Goal: Find specific page/section: Find specific page/section

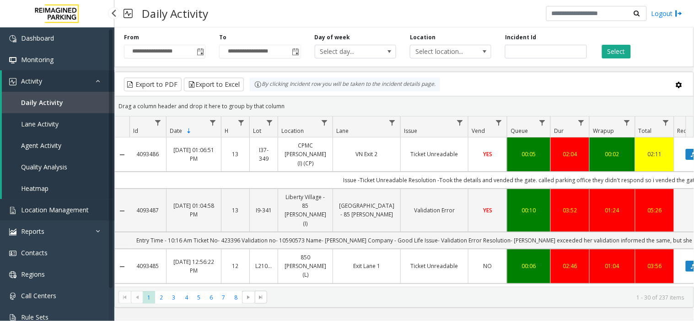
click at [83, 209] on span "Location Management" at bounding box center [55, 210] width 68 height 9
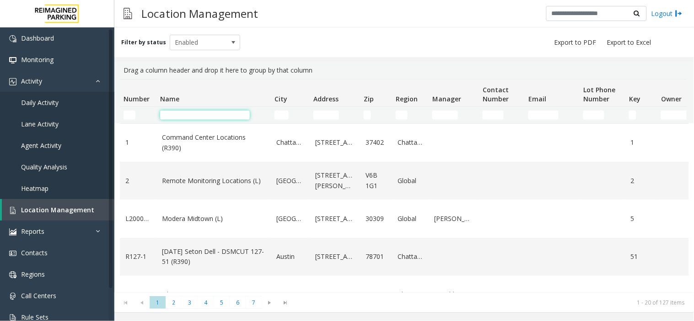
click at [192, 113] on input "Name Filter" at bounding box center [205, 115] width 90 height 9
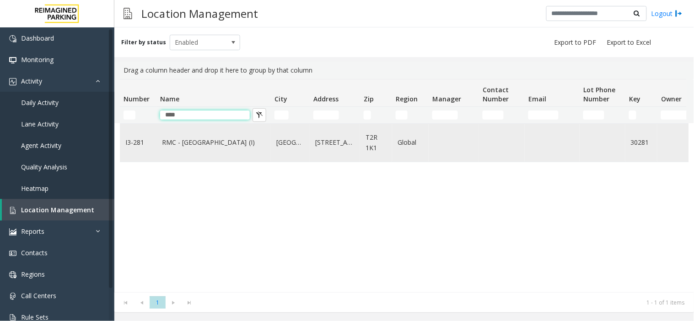
type input "****"
click at [217, 144] on link "RMC - Mount Royal Village (I)" at bounding box center [213, 143] width 103 height 10
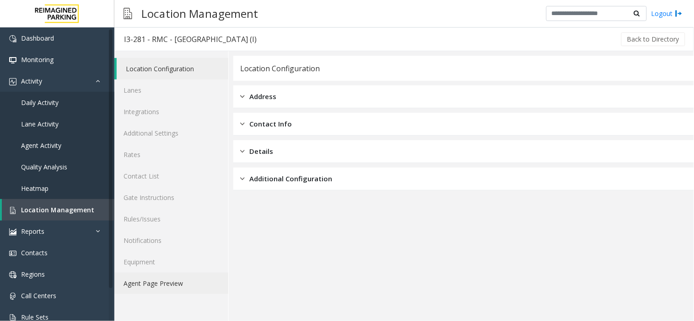
click at [178, 279] on link "Agent Page Preview" at bounding box center [171, 283] width 114 height 21
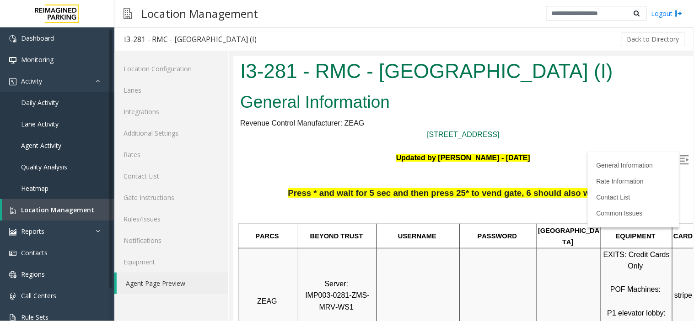
click at [681, 155] on label at bounding box center [685, 161] width 14 height 14
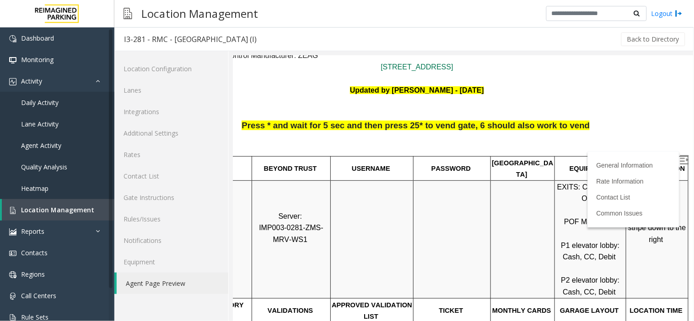
scroll to position [0, 53]
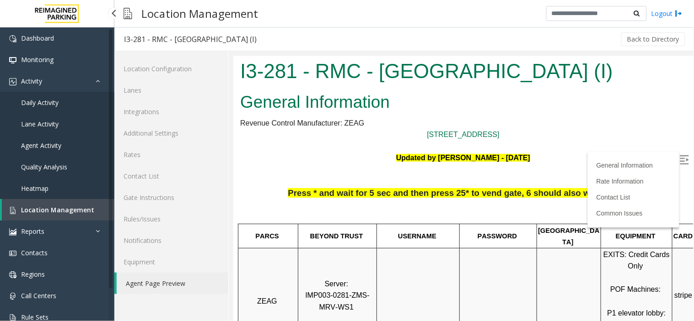
scroll to position [0, 53]
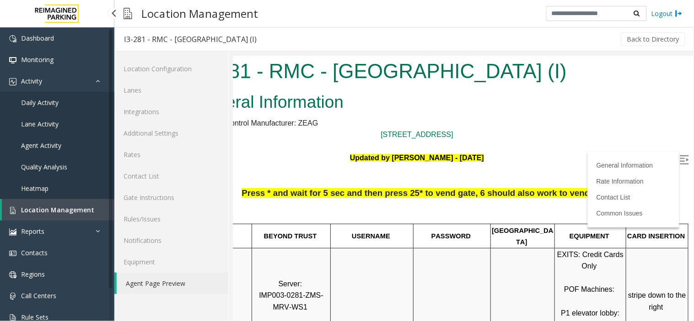
click at [71, 103] on link "Daily Activity" at bounding box center [57, 102] width 114 height 21
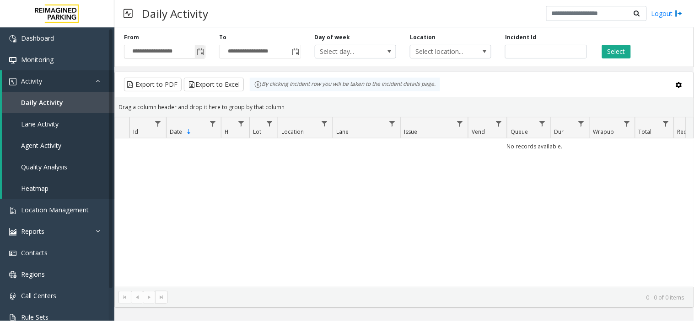
click at [195, 53] on span "Toggle popup" at bounding box center [200, 51] width 10 height 15
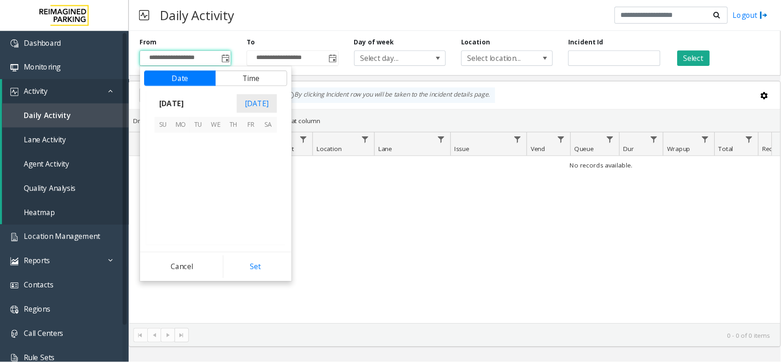
scroll to position [164181, 0]
click at [148, 140] on span "5" at bounding box center [145, 142] width 16 height 16
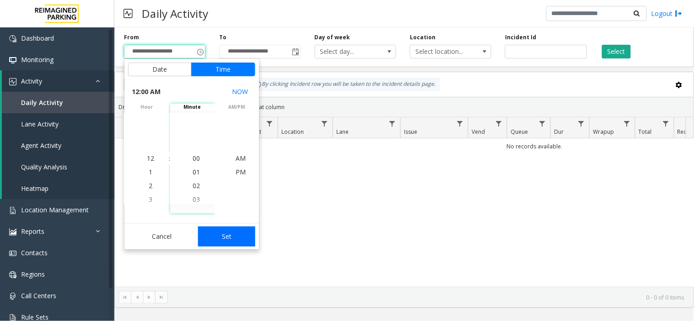
click at [209, 232] on button "Set" at bounding box center [227, 237] width 58 height 20
type input "**********"
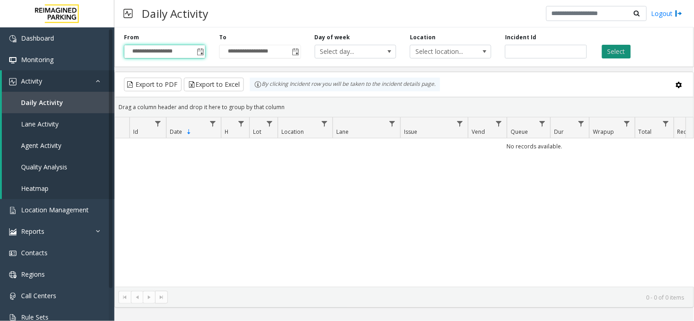
click at [616, 55] on button "Select" at bounding box center [616, 52] width 29 height 14
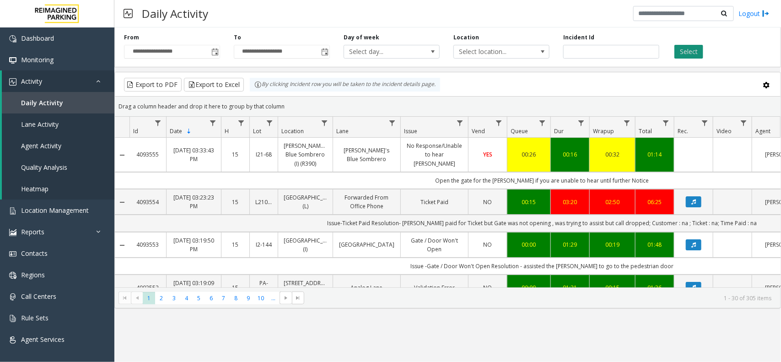
click at [684, 56] on button "Select" at bounding box center [688, 52] width 29 height 14
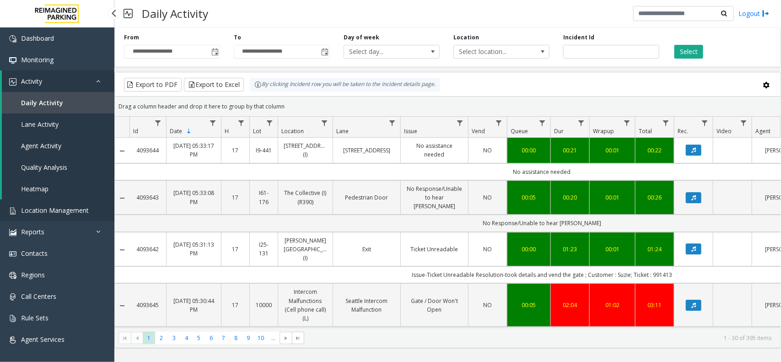
click at [76, 213] on span "Location Management" at bounding box center [55, 210] width 68 height 9
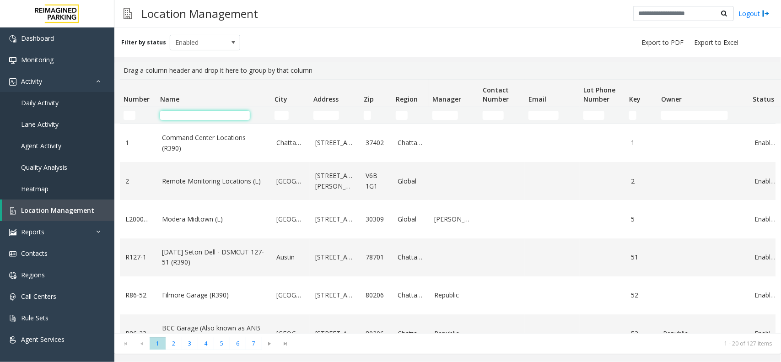
click at [205, 118] on input "Name Filter" at bounding box center [205, 115] width 90 height 9
type input "******"
type input "*"
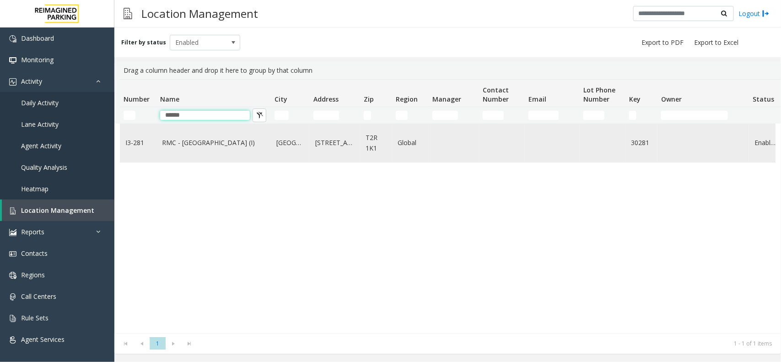
type input "*****"
click at [210, 158] on td "RMC - [GEOGRAPHIC_DATA] (I)" at bounding box center [213, 143] width 114 height 38
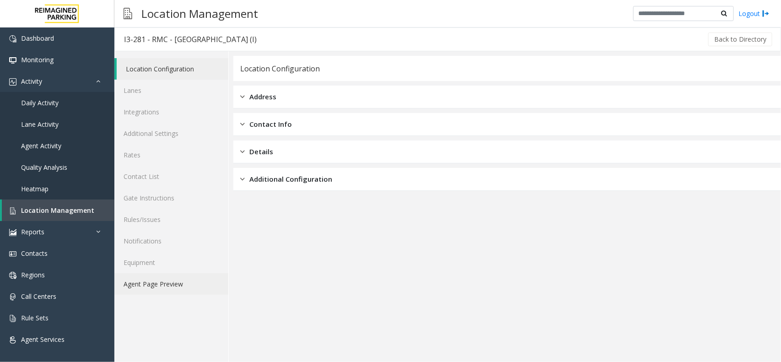
click at [177, 283] on link "Agent Page Preview" at bounding box center [171, 283] width 114 height 21
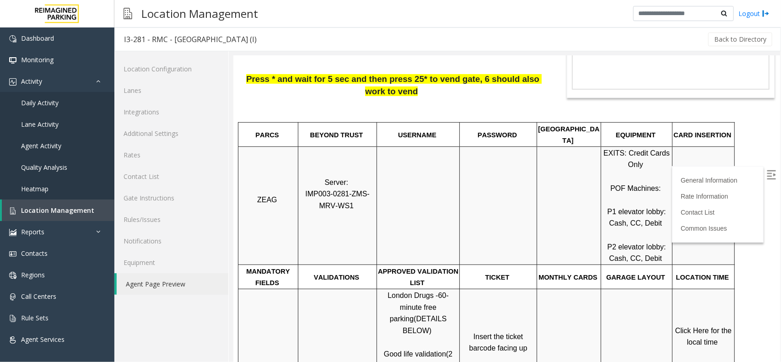
scroll to position [114, 0]
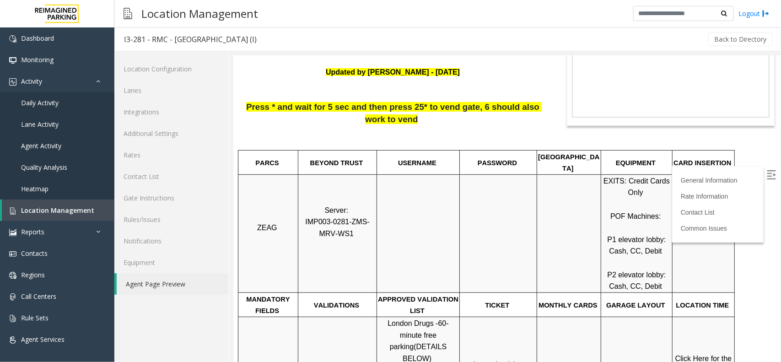
click at [702, 354] on span "Click Here for the local time" at bounding box center [703, 364] width 59 height 20
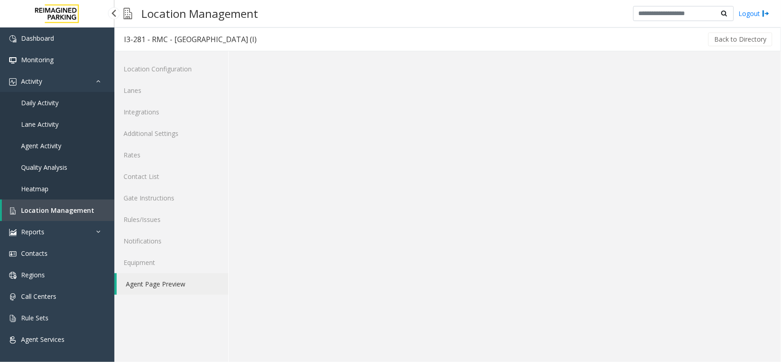
click at [55, 105] on span "Daily Activity" at bounding box center [39, 102] width 37 height 9
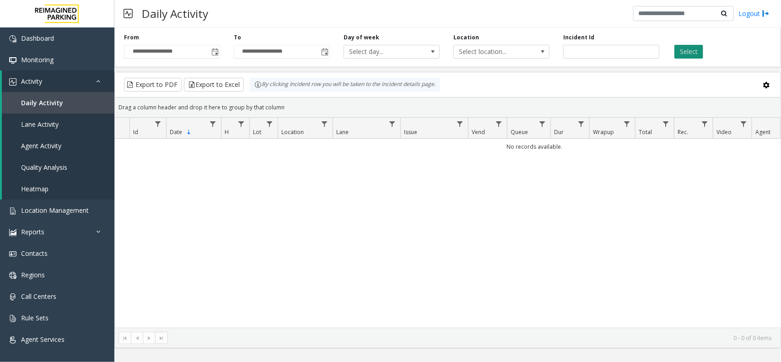
click at [683, 56] on button "Select" at bounding box center [688, 52] width 29 height 14
